Goal: Check status: Check status

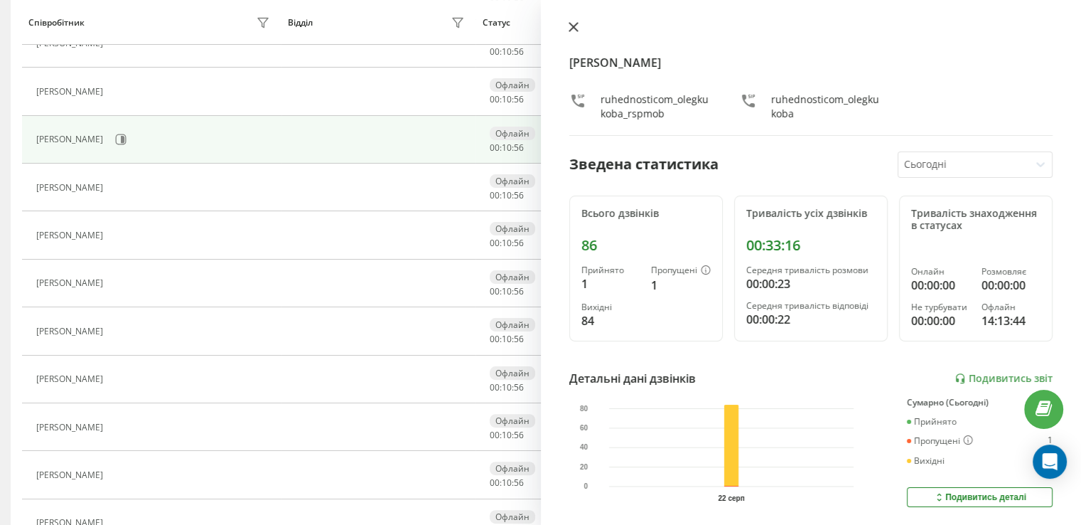
click at [534, 29] on icon at bounding box center [574, 27] width 10 height 10
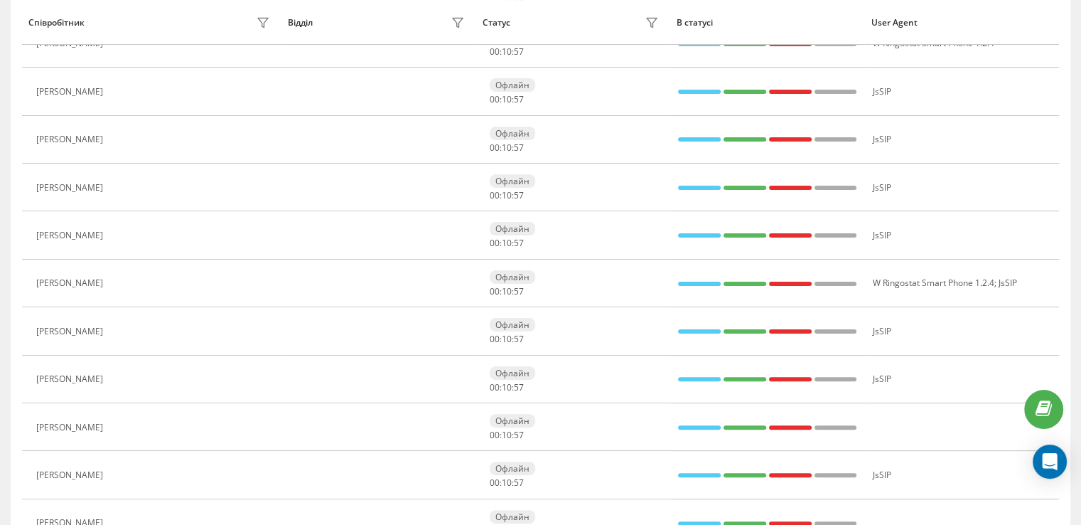
click at [110, 287] on button at bounding box center [118, 285] width 17 height 20
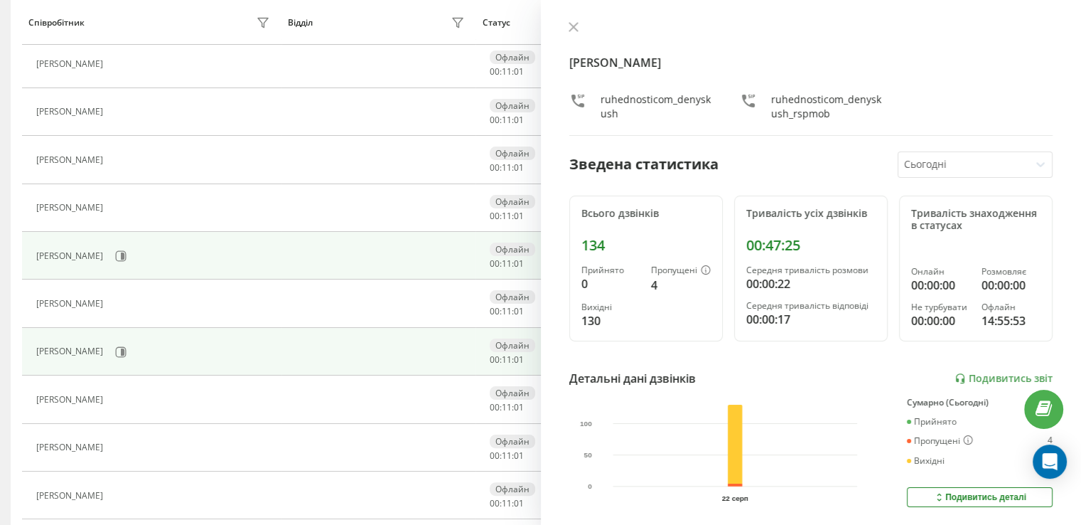
scroll to position [231, 0]
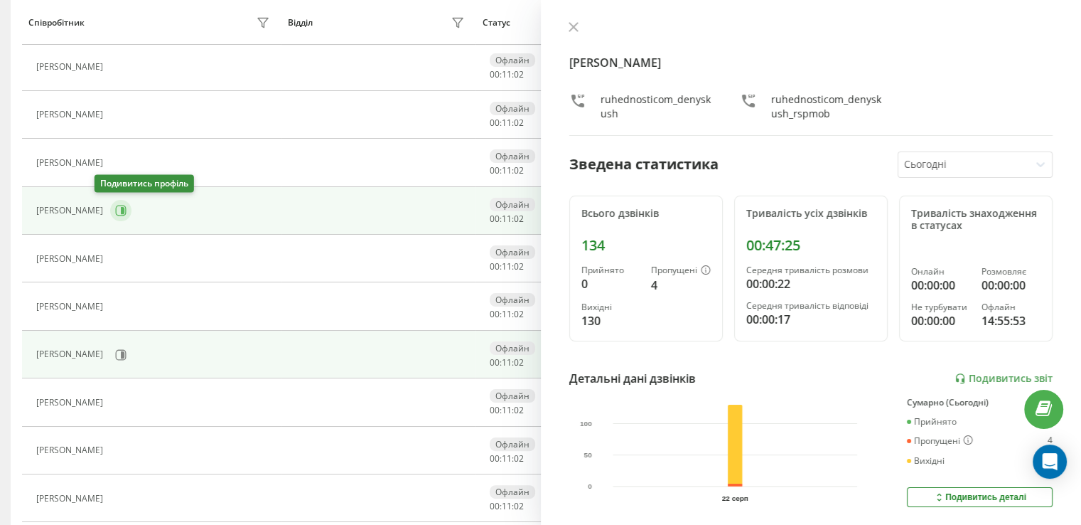
click at [121, 210] on icon at bounding box center [123, 210] width 4 height 7
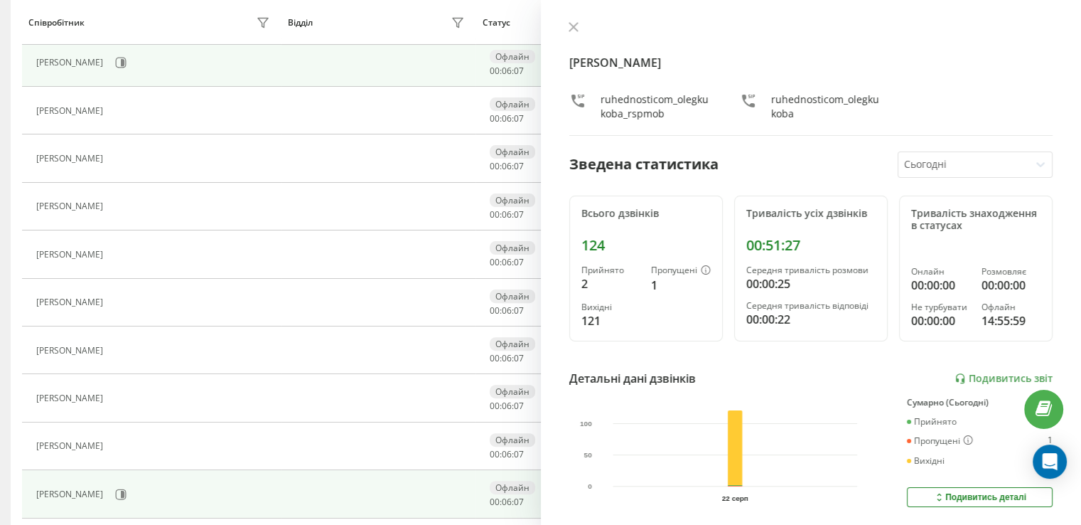
scroll to position [377, 0]
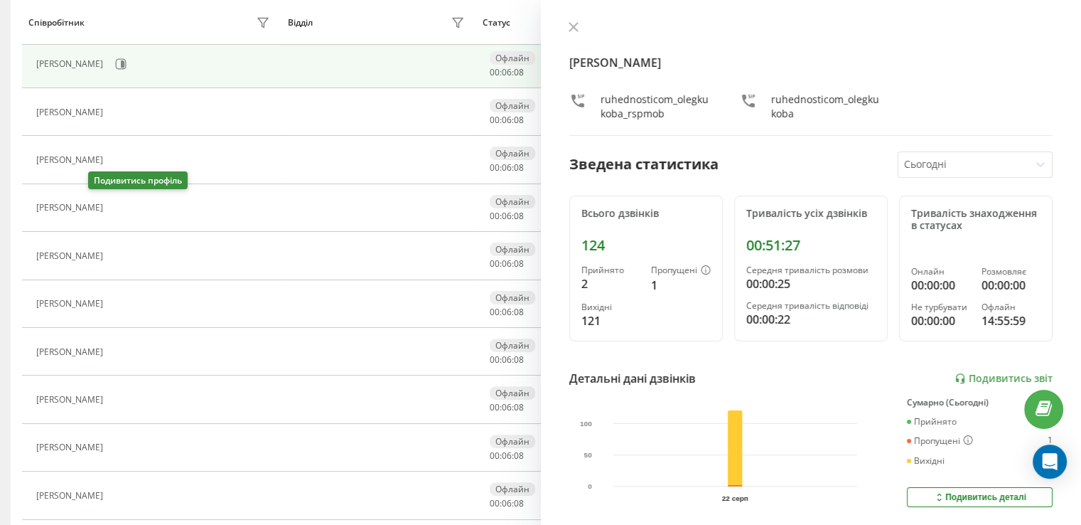
click at [113, 206] on icon at bounding box center [118, 208] width 11 height 11
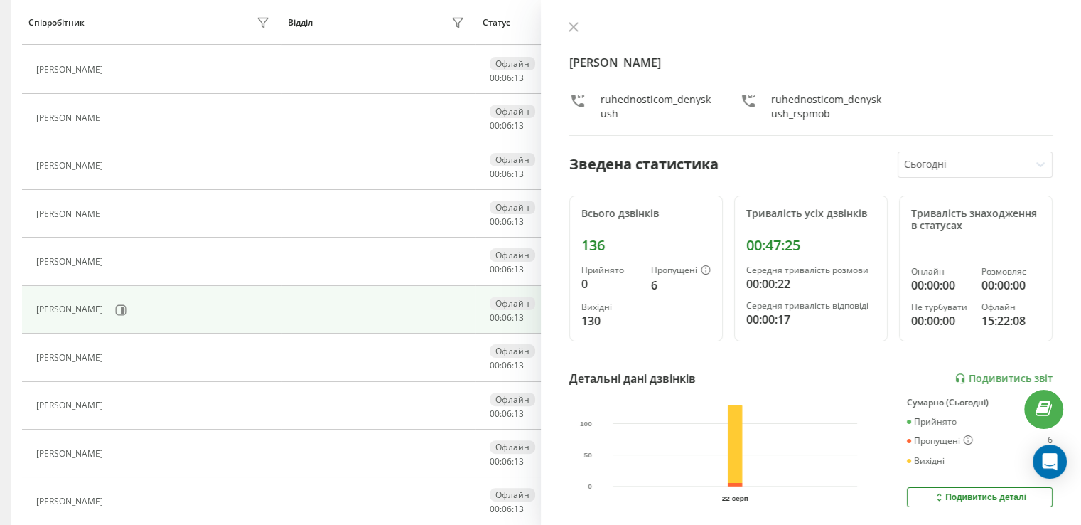
scroll to position [22, 0]
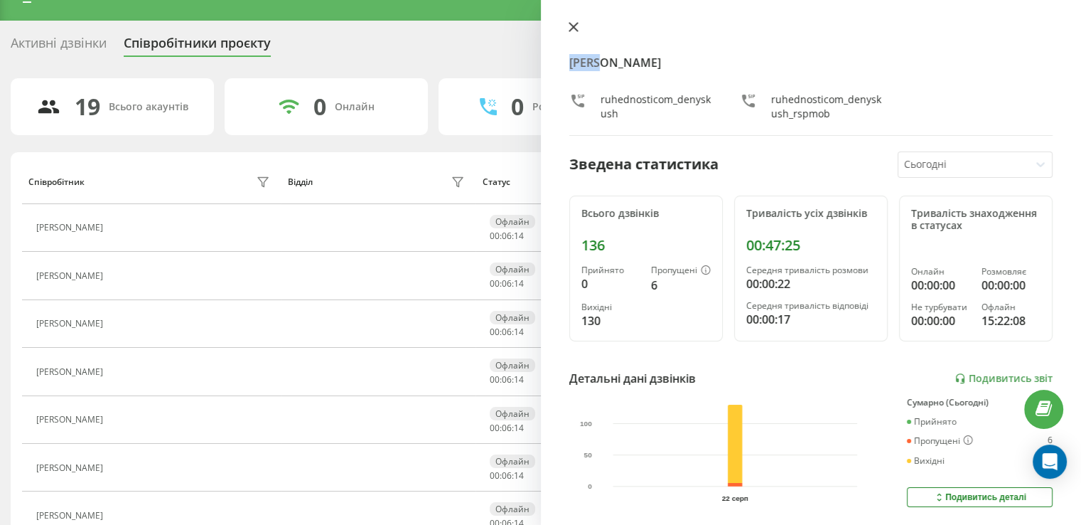
click at [534, 35] on div "[PERSON_NAME] ruhednosticom_denyskush ruhednosticom_denyskush_rspmob Зведена ст…" at bounding box center [811, 262] width 541 height 525
click at [534, 29] on icon at bounding box center [574, 27] width 10 height 10
